Goal: Information Seeking & Learning: Learn about a topic

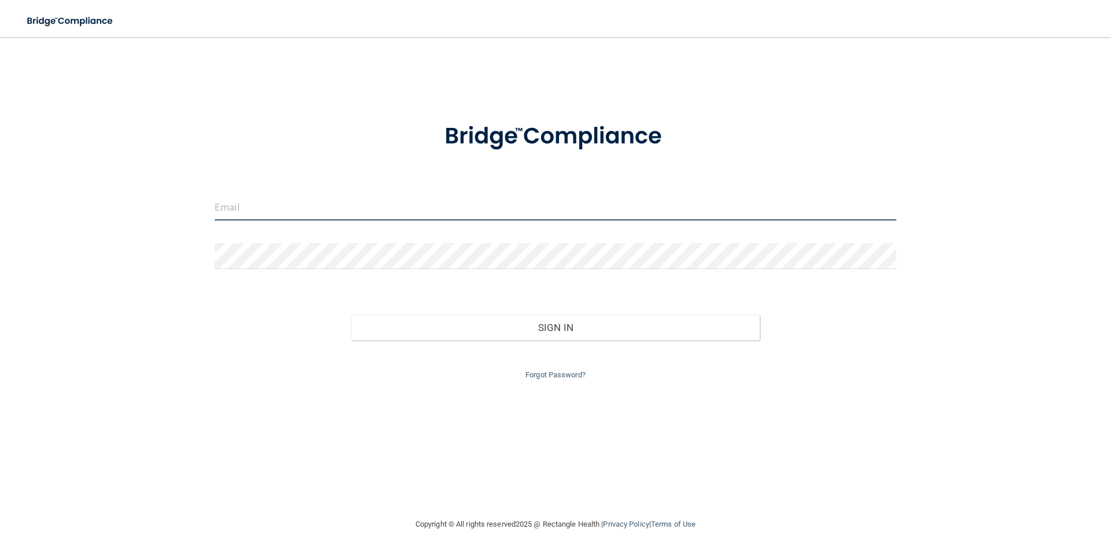
click at [250, 208] on input "email" at bounding box center [556, 207] width 682 height 26
type input "[EMAIL_ADDRESS][DOMAIN_NAME]"
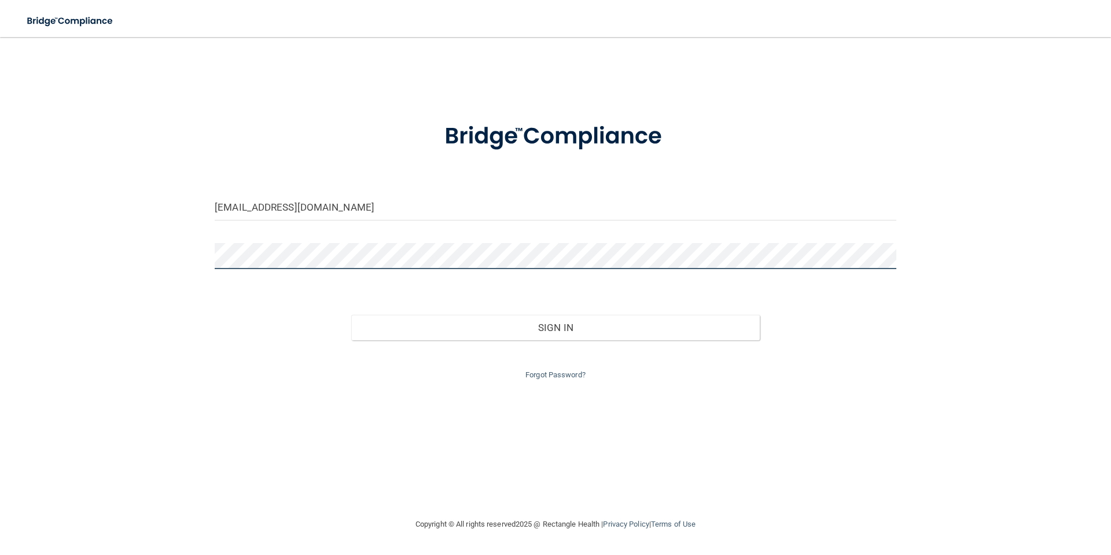
click at [351, 315] on button "Sign In" at bounding box center [555, 327] width 409 height 25
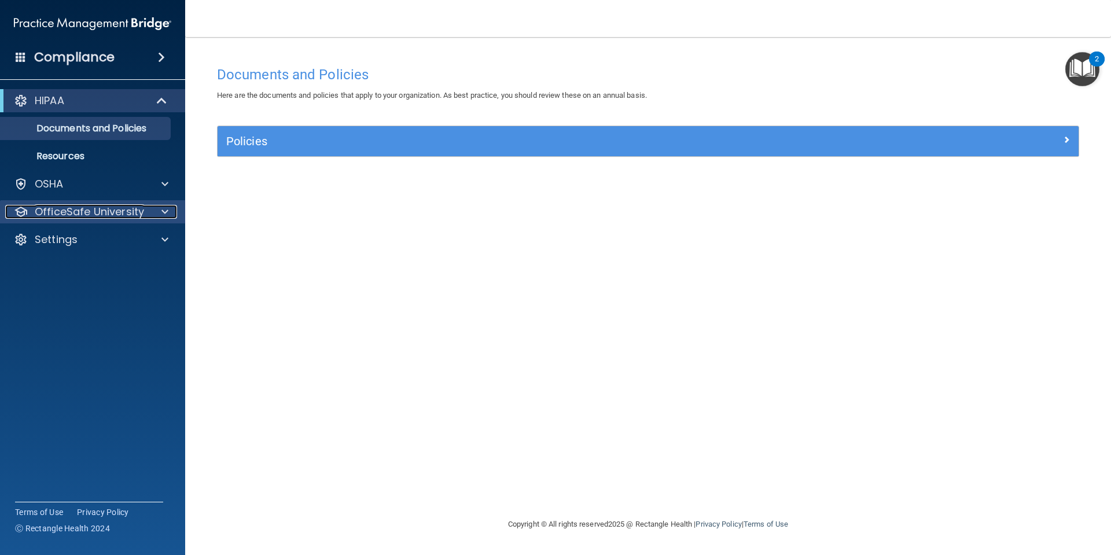
click at [163, 210] on span at bounding box center [164, 212] width 7 height 14
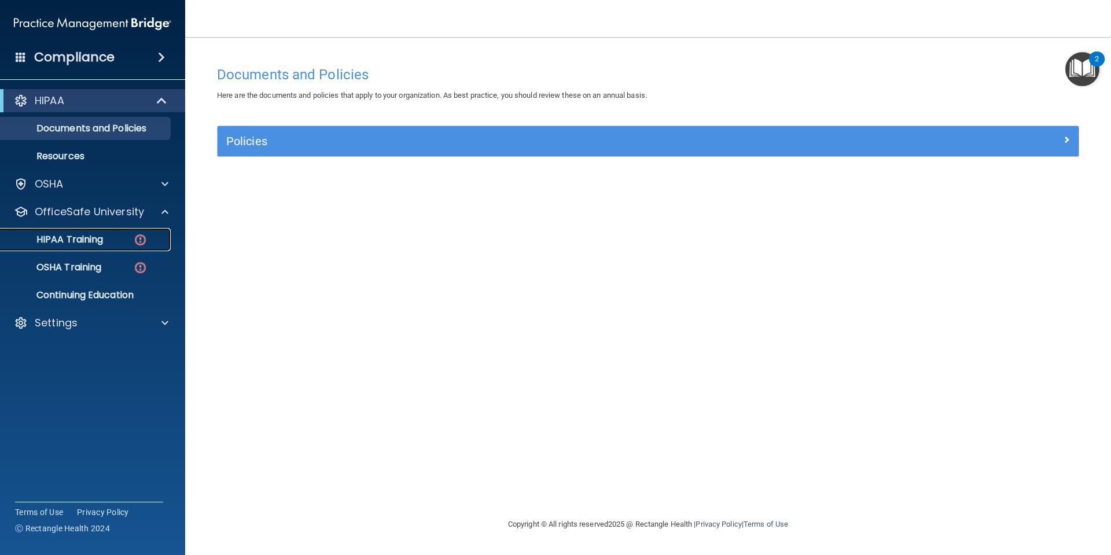
click at [141, 237] on img at bounding box center [140, 240] width 14 height 14
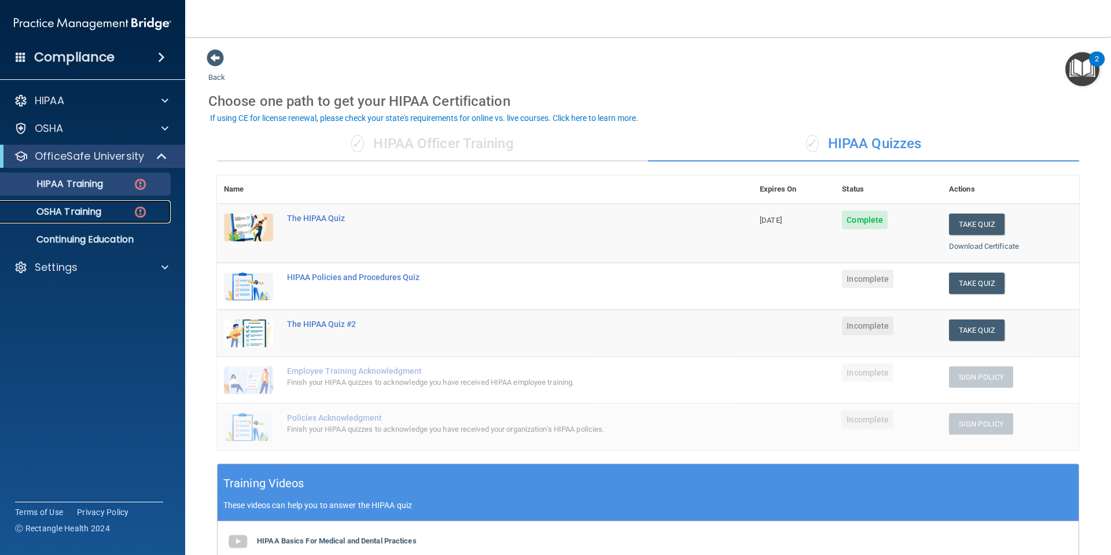
click at [101, 207] on p "OSHA Training" at bounding box center [55, 212] width 94 height 12
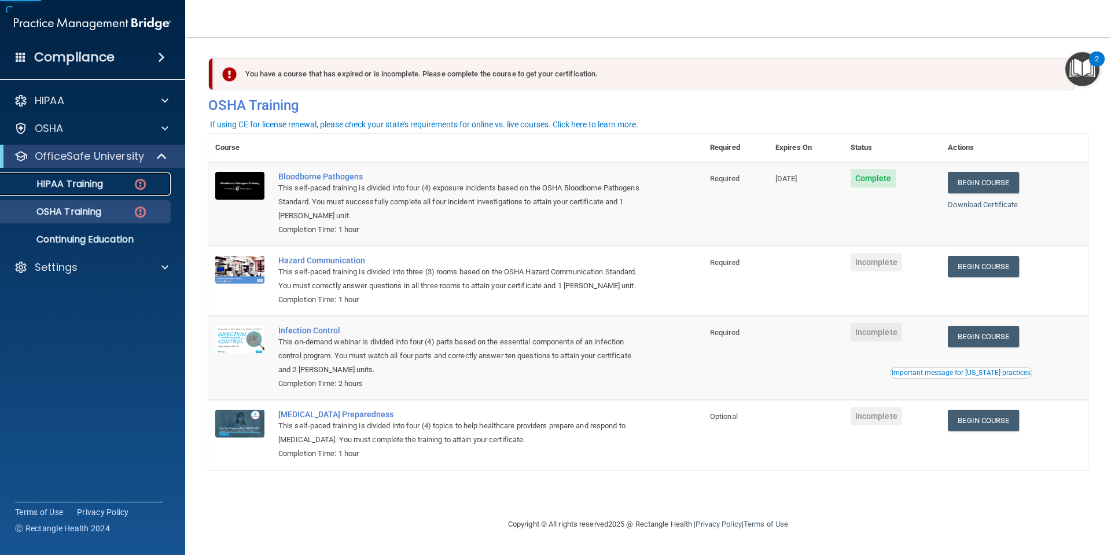
click at [106, 185] on div "HIPAA Training" at bounding box center [87, 184] width 158 height 12
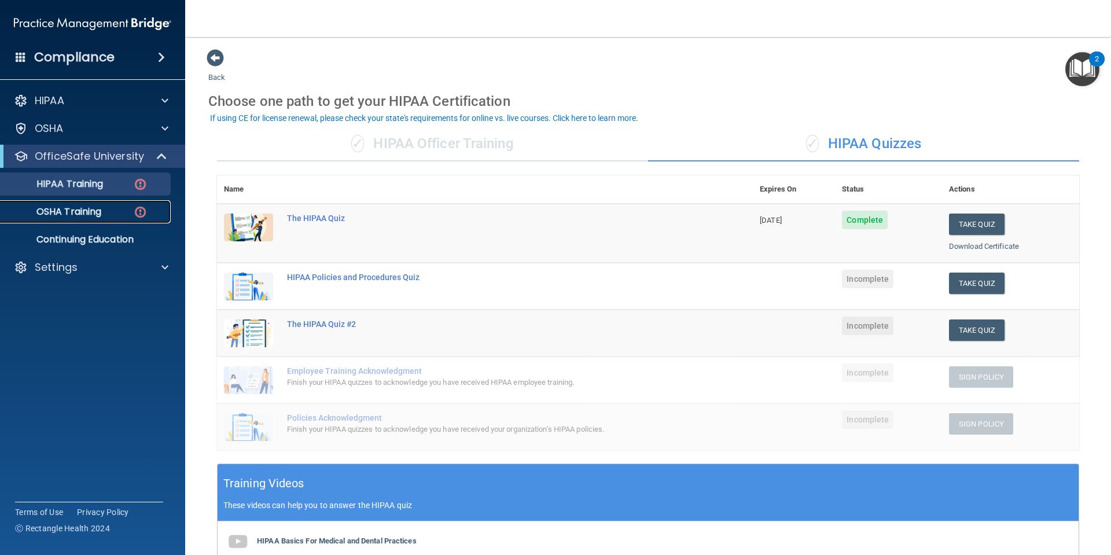
click at [81, 211] on p "OSHA Training" at bounding box center [55, 212] width 94 height 12
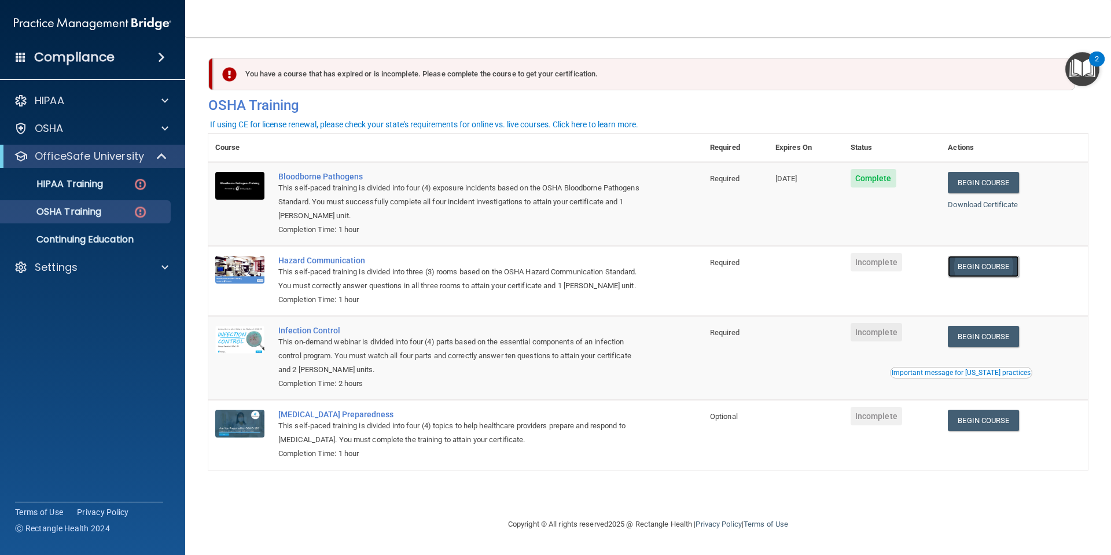
click at [997, 266] on link "Begin Course" at bounding box center [983, 266] width 71 height 21
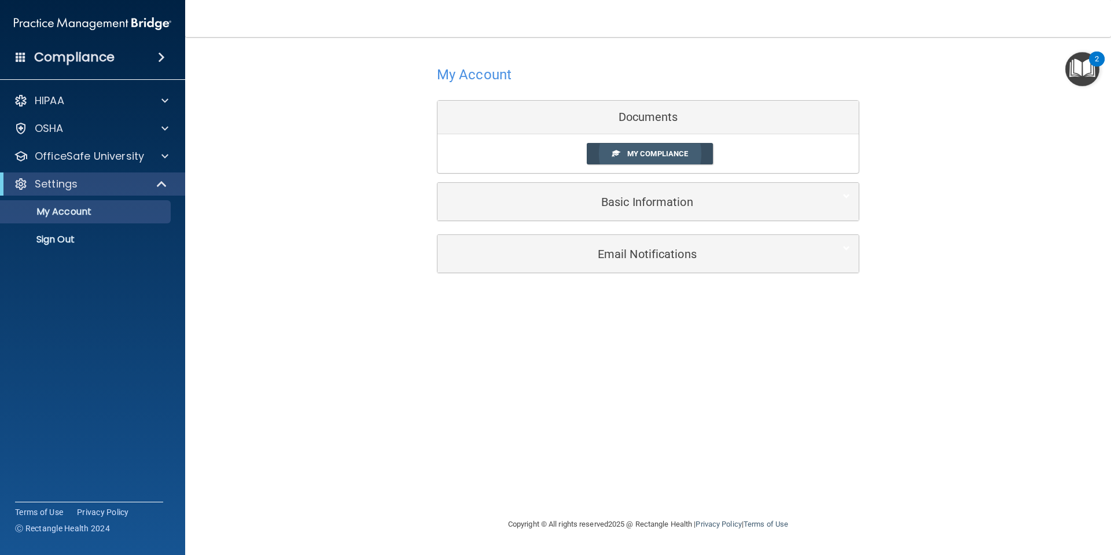
click at [653, 143] on link "My Compliance" at bounding box center [650, 153] width 127 height 21
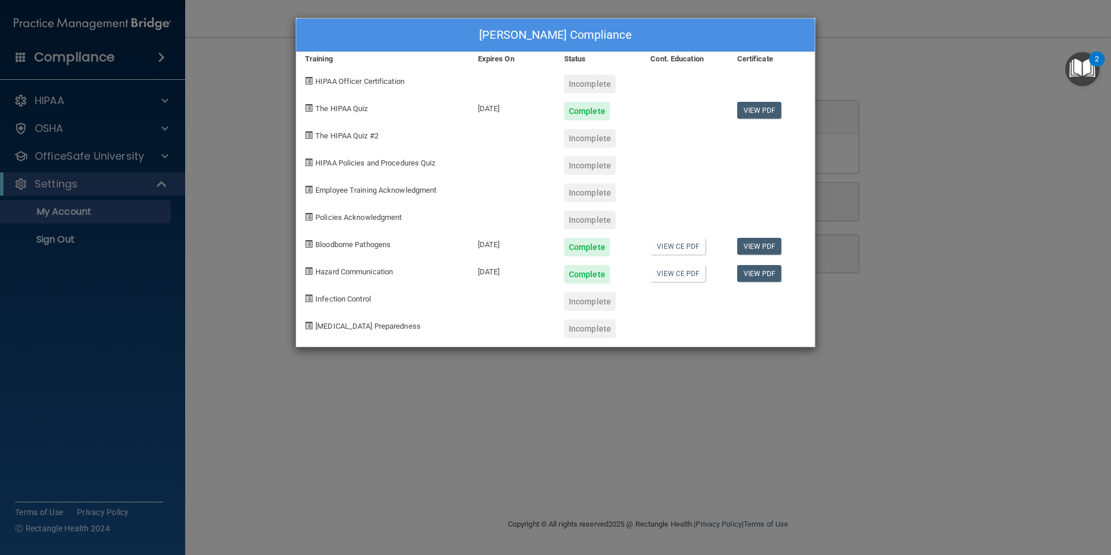
click at [202, 366] on div "[PERSON_NAME] Compliance Training Expires On Status Cont. Education Certificate…" at bounding box center [555, 277] width 1111 height 555
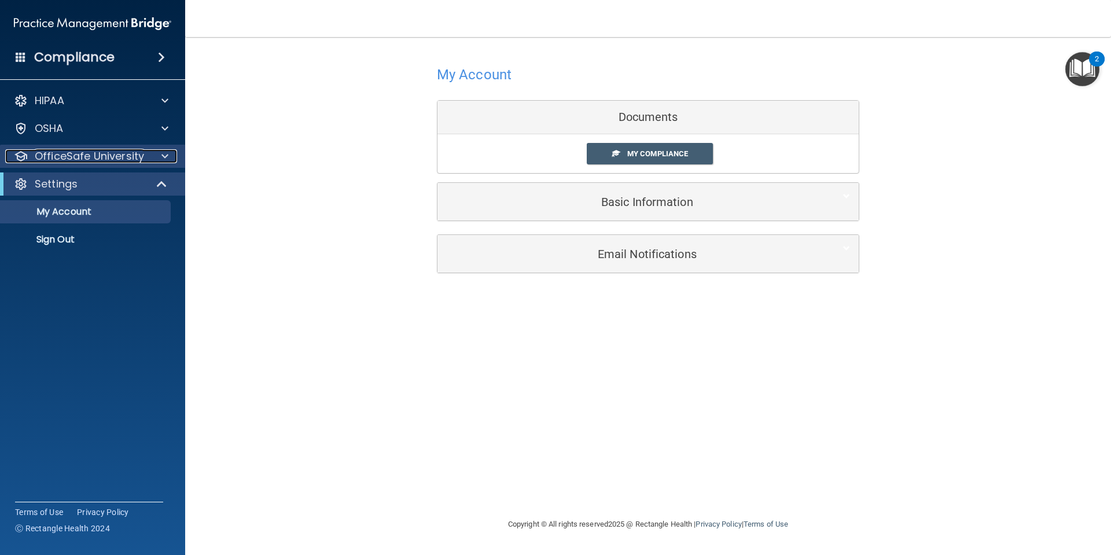
click at [157, 157] on div at bounding box center [163, 156] width 29 height 14
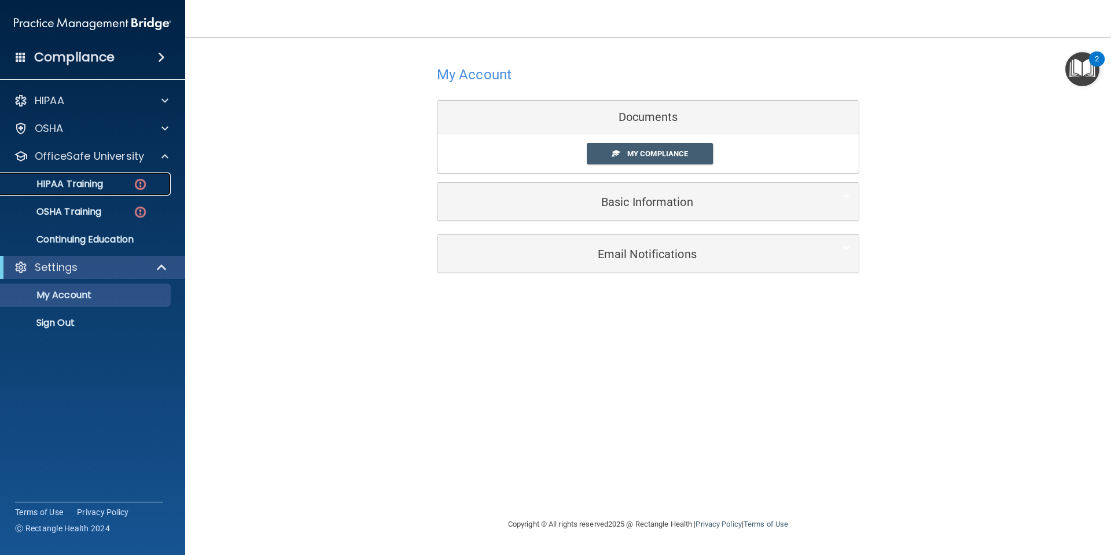
click at [116, 183] on div "HIPAA Training" at bounding box center [87, 184] width 158 height 12
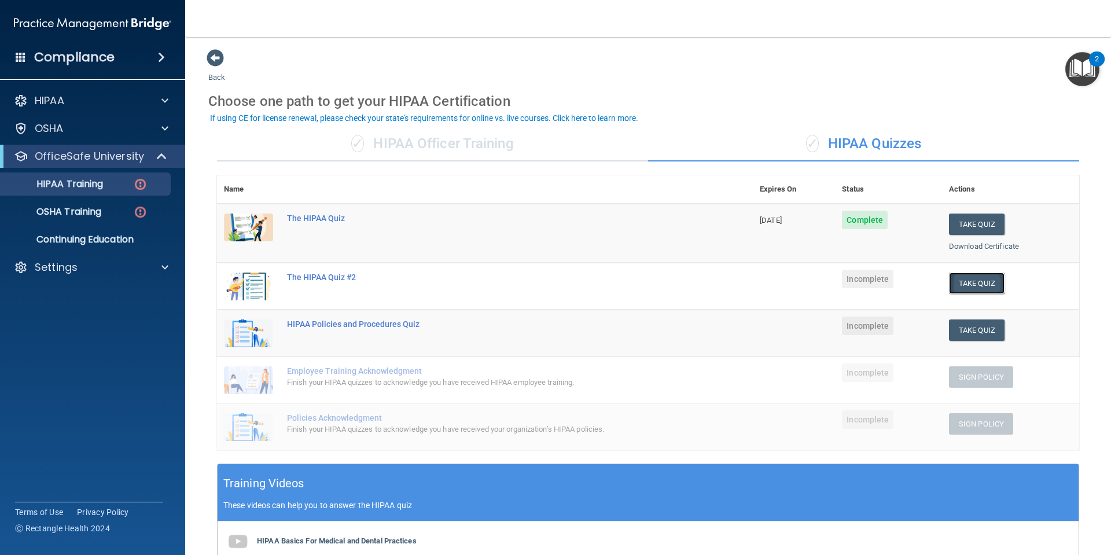
click at [969, 283] on button "Take Quiz" at bounding box center [977, 282] width 56 height 21
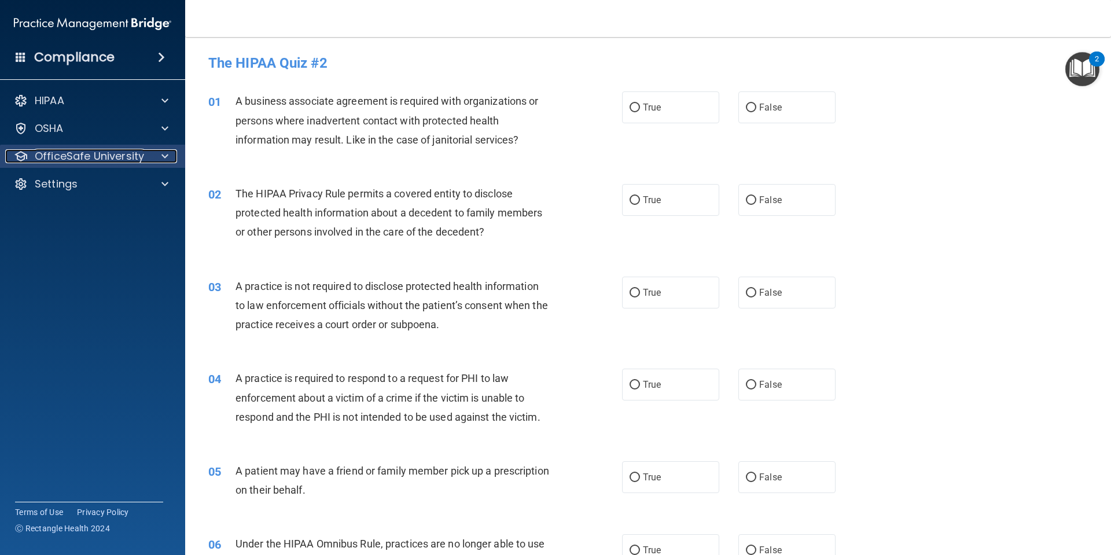
click at [160, 155] on div at bounding box center [163, 156] width 29 height 14
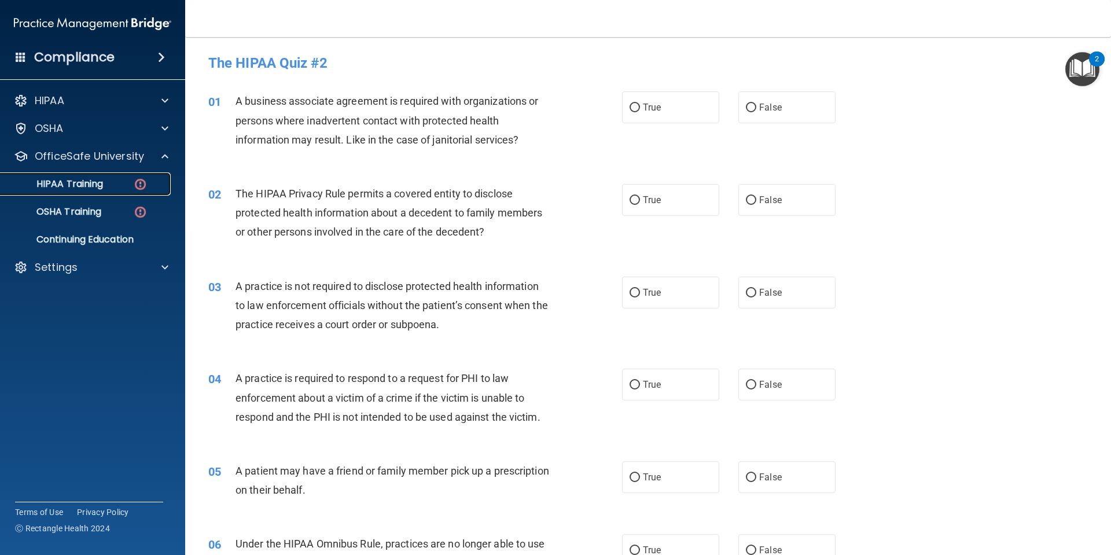
click at [123, 179] on div "HIPAA Training" at bounding box center [87, 184] width 158 height 12
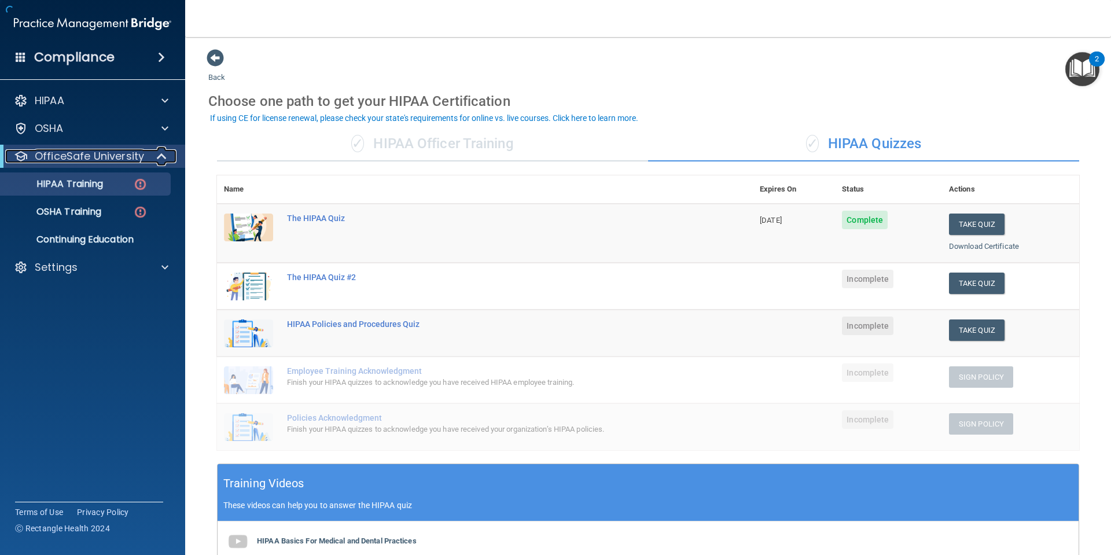
click at [158, 155] on span at bounding box center [163, 156] width 10 height 14
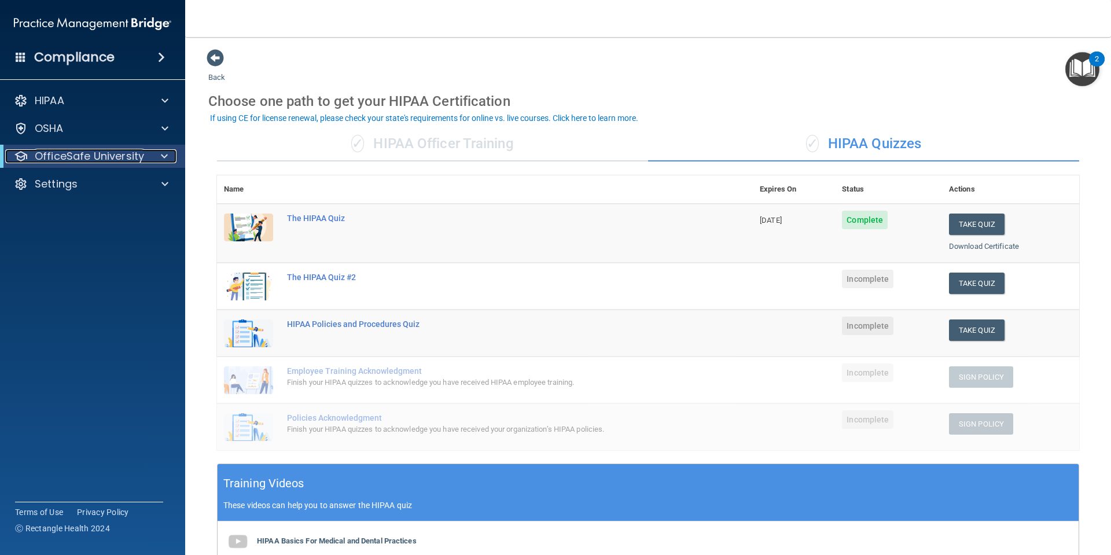
click at [168, 156] on div at bounding box center [162, 156] width 28 height 14
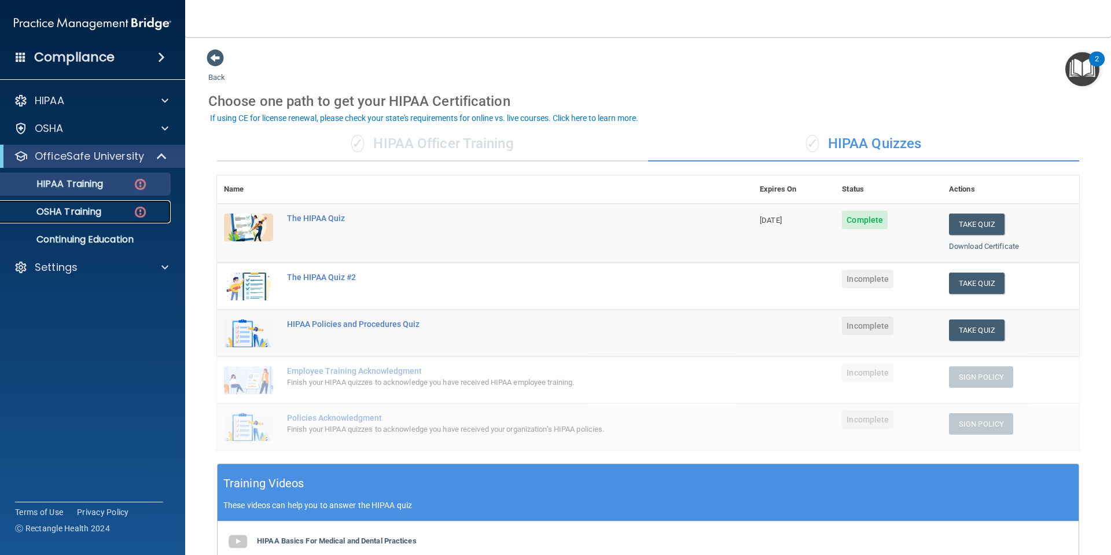
click at [97, 213] on p "OSHA Training" at bounding box center [55, 212] width 94 height 12
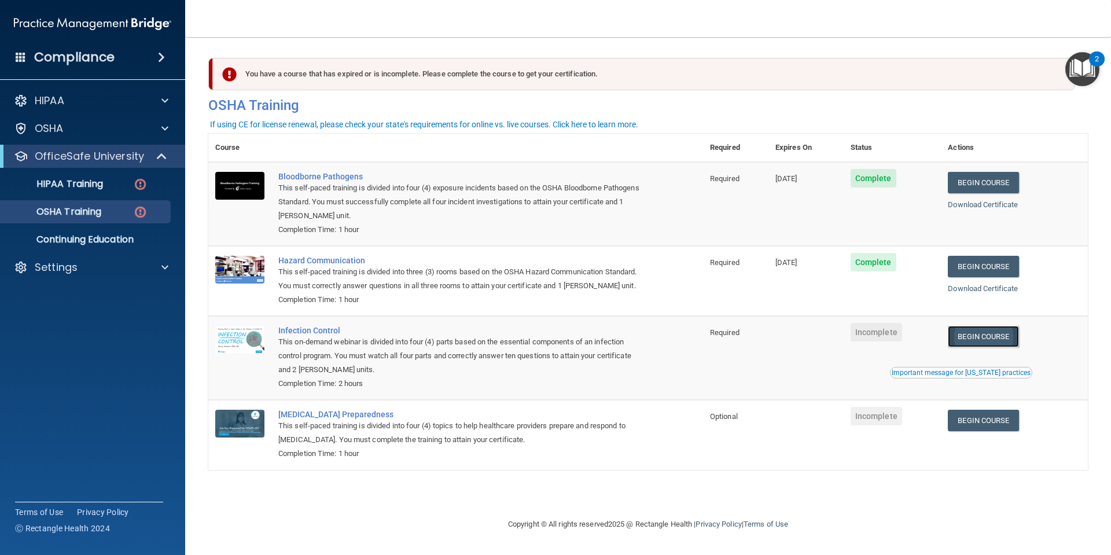
click at [995, 338] on link "Begin Course" at bounding box center [983, 336] width 71 height 21
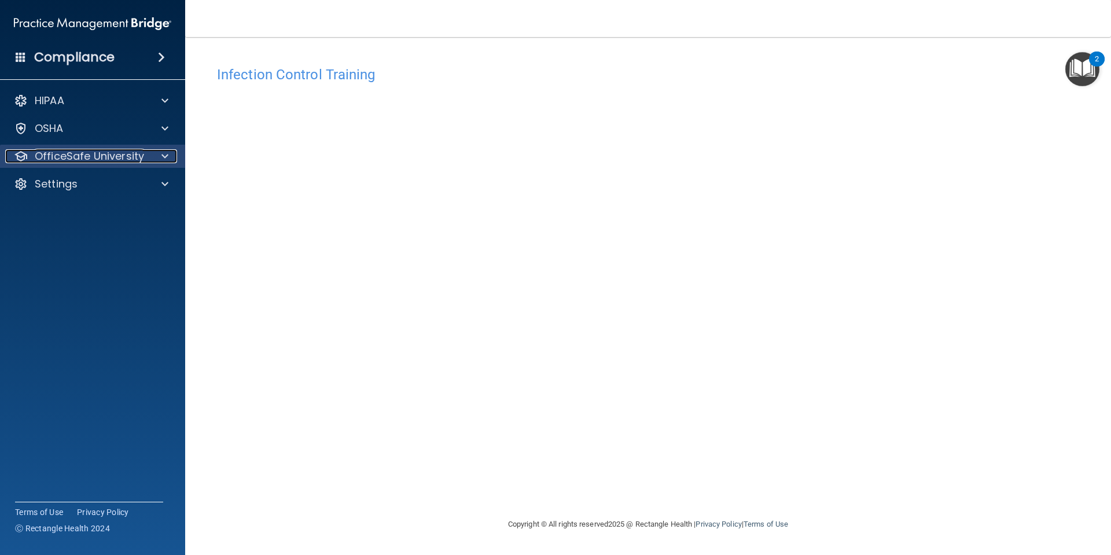
click at [170, 159] on div at bounding box center [163, 156] width 29 height 14
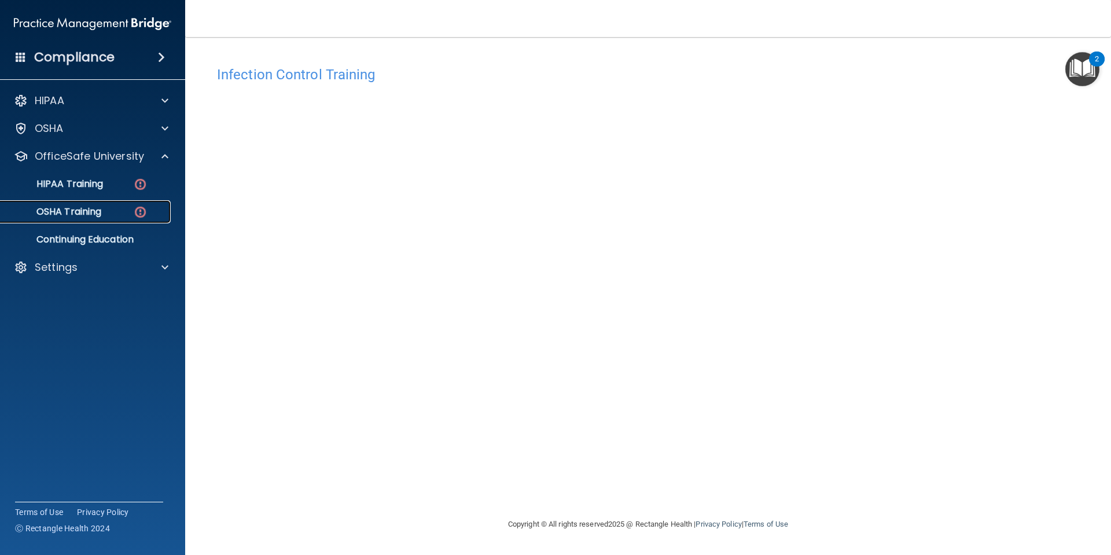
click at [127, 208] on div "OSHA Training" at bounding box center [87, 212] width 158 height 12
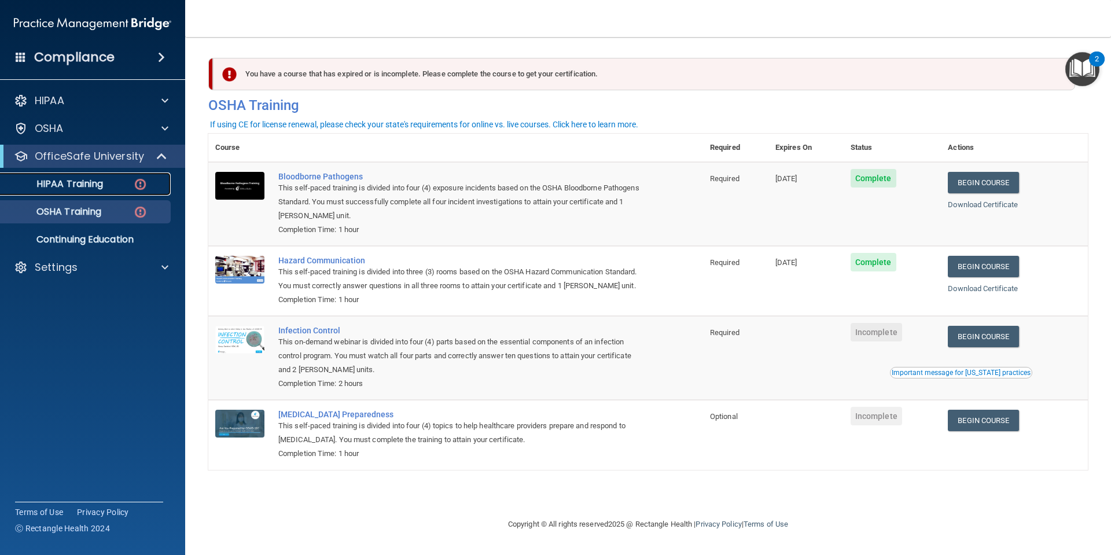
click at [92, 183] on p "HIPAA Training" at bounding box center [55, 184] width 95 height 12
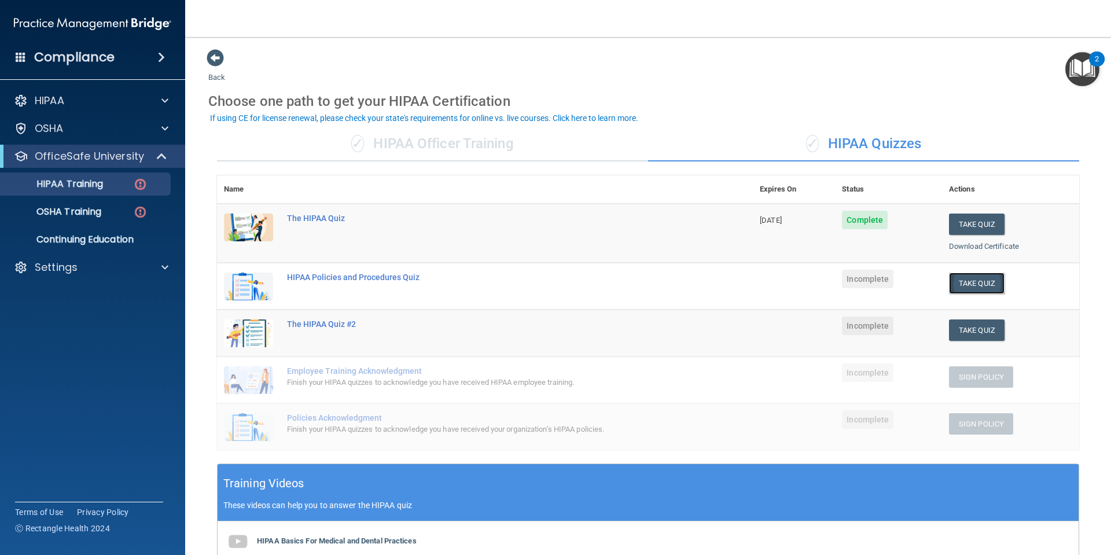
click at [974, 276] on button "Take Quiz" at bounding box center [977, 282] width 56 height 21
